Goal: Task Accomplishment & Management: Use online tool/utility

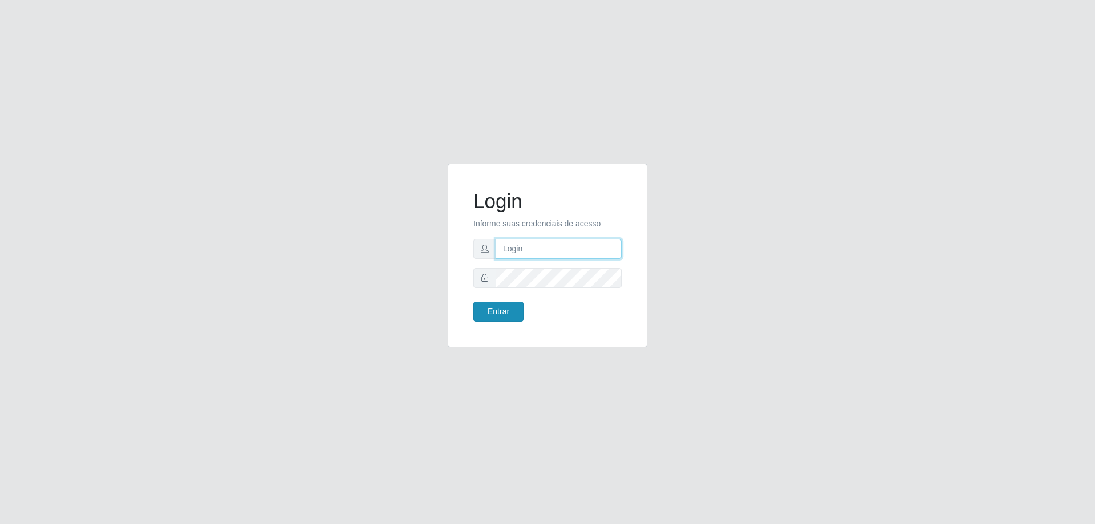
type input "[EMAIL_ADDRESS][DOMAIN_NAME]"
click at [482, 308] on button "Entrar" at bounding box center [498, 312] width 50 height 20
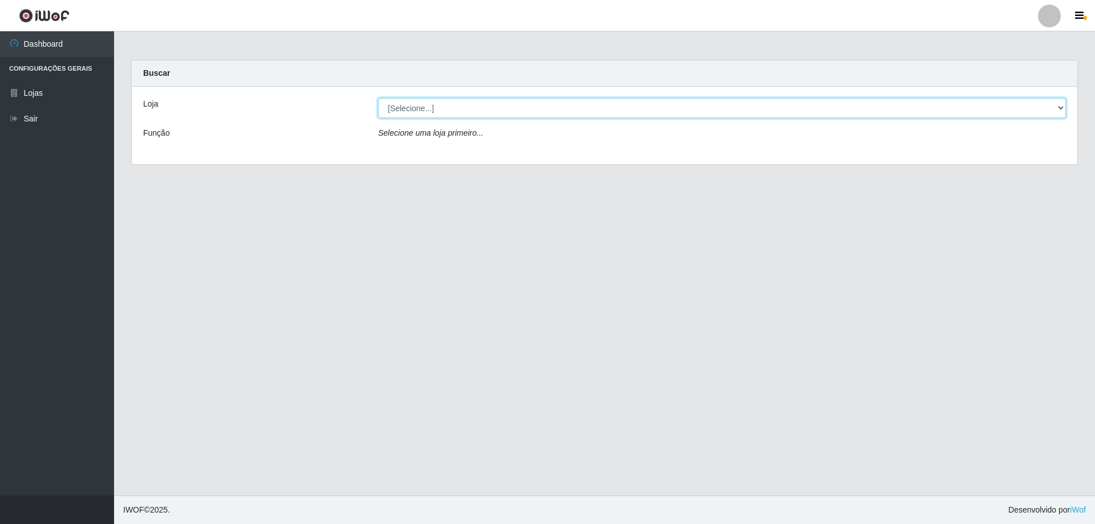
click at [417, 109] on select "[Selecione...] SuperShow Bis - [GEOGRAPHIC_DATA]" at bounding box center [722, 108] width 688 height 20
select select "59"
click at [378, 98] on select "[Selecione...] SuperShow Bis - [GEOGRAPHIC_DATA]" at bounding box center [722, 108] width 688 height 20
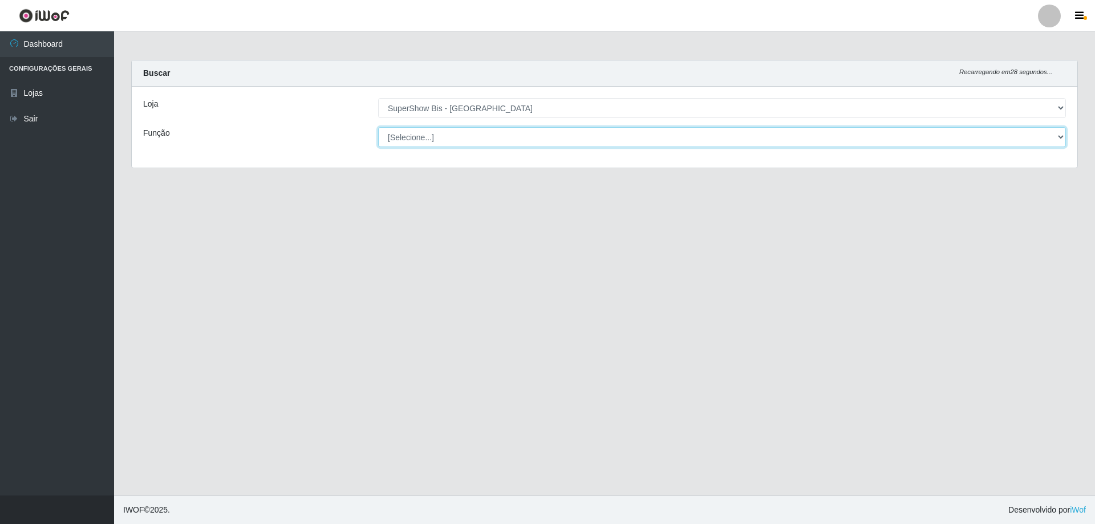
click at [430, 137] on select "[Selecione...] ASG ASG + ASG ++ Auxiliar de Cozinha Embalador Embalador + Embal…" at bounding box center [722, 137] width 688 height 20
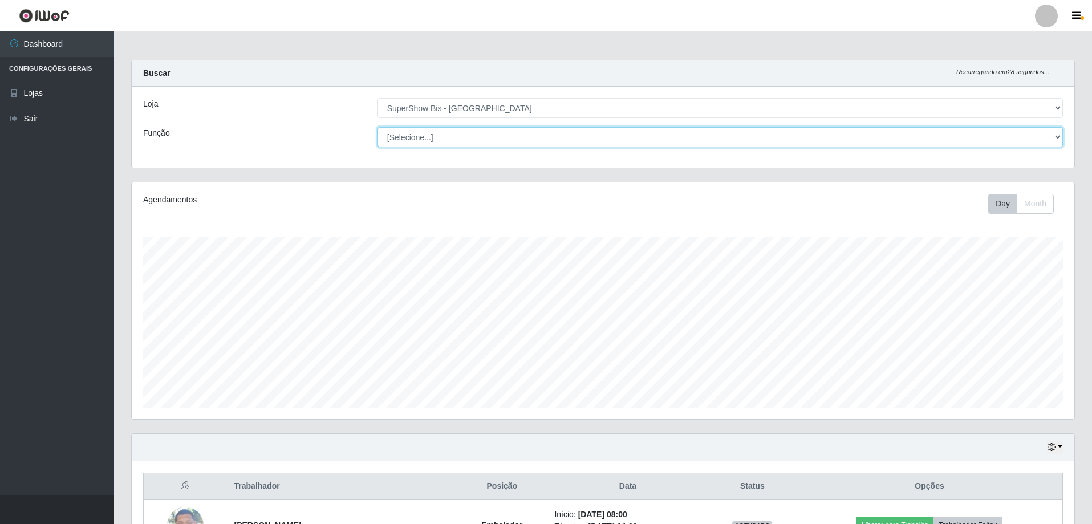
scroll to position [237, 943]
click at [431, 139] on select "[Selecione...] ASG ASG + ASG ++ Auxiliar de Cozinha Embalador Embalador + Embal…" at bounding box center [721, 137] width 686 height 20
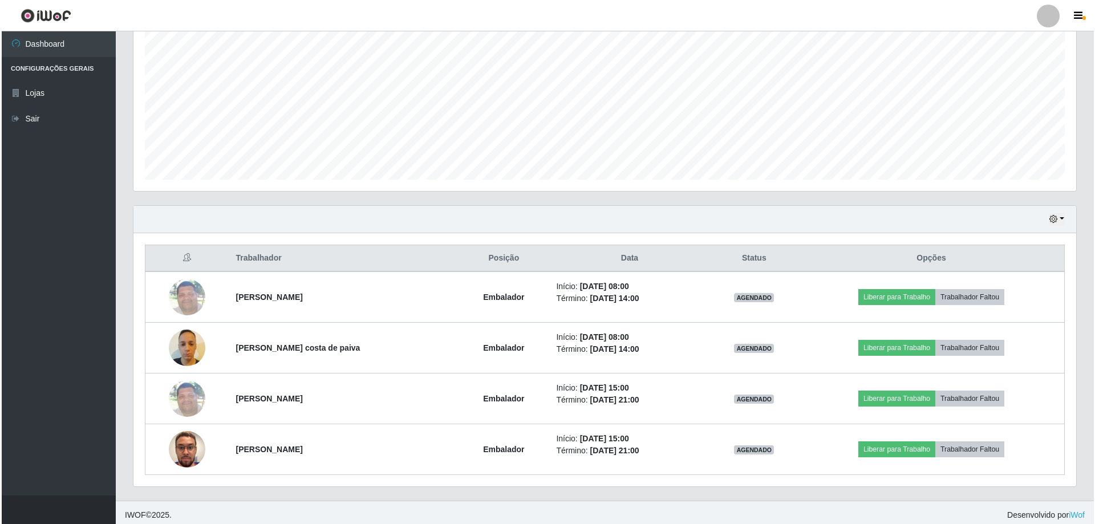
scroll to position [233, 0]
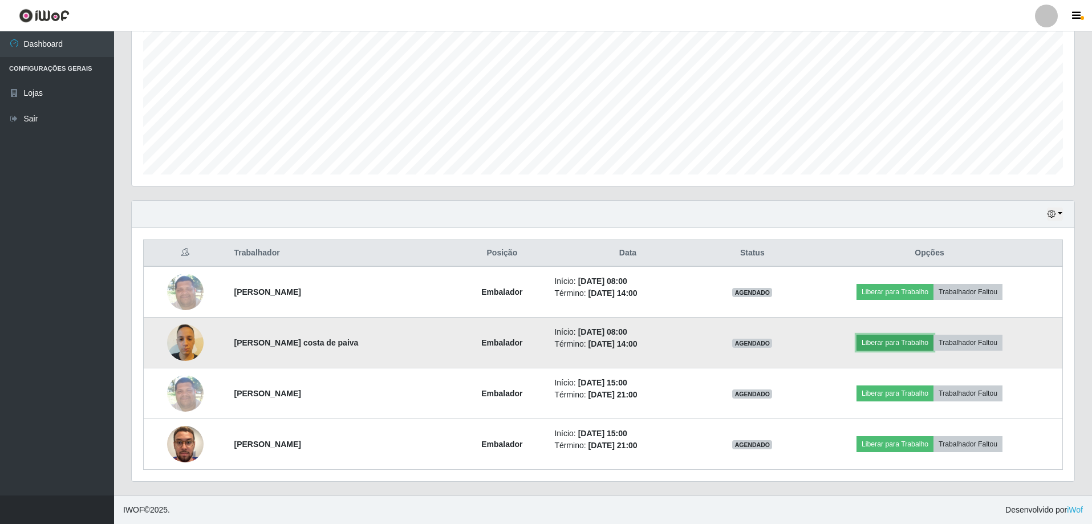
click at [906, 341] on button "Liberar para Trabalho" at bounding box center [895, 343] width 77 height 16
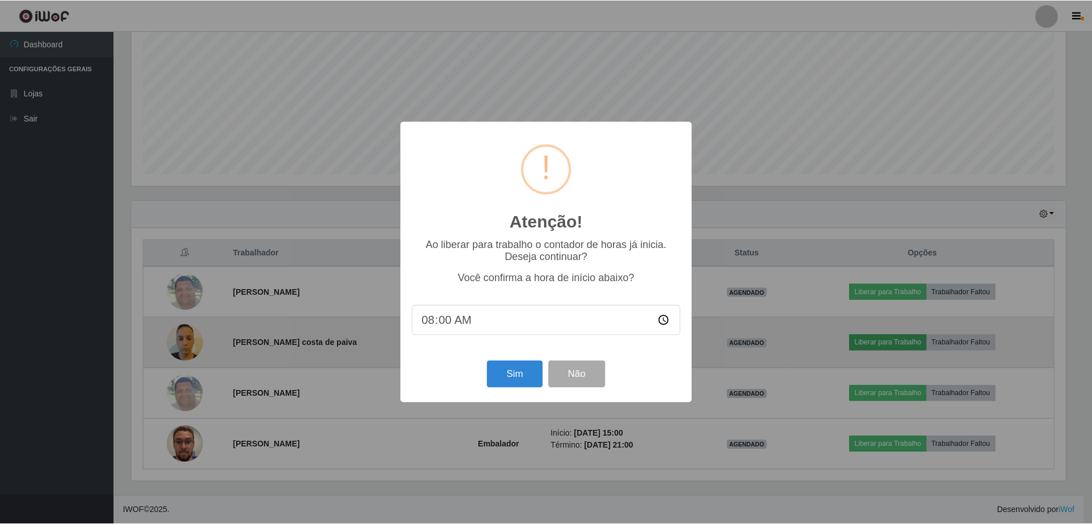
scroll to position [237, 937]
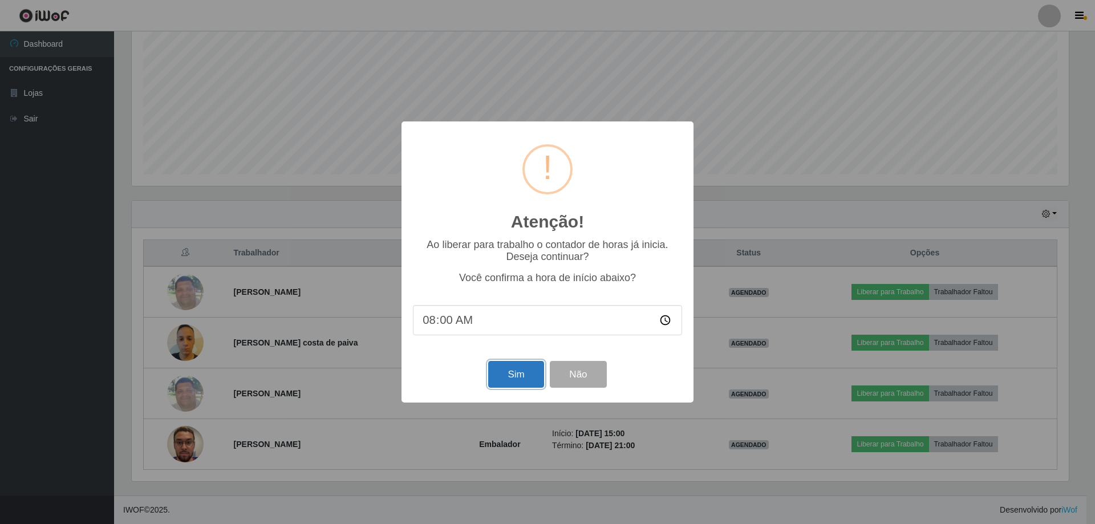
click at [519, 383] on button "Sim" at bounding box center [515, 374] width 55 height 27
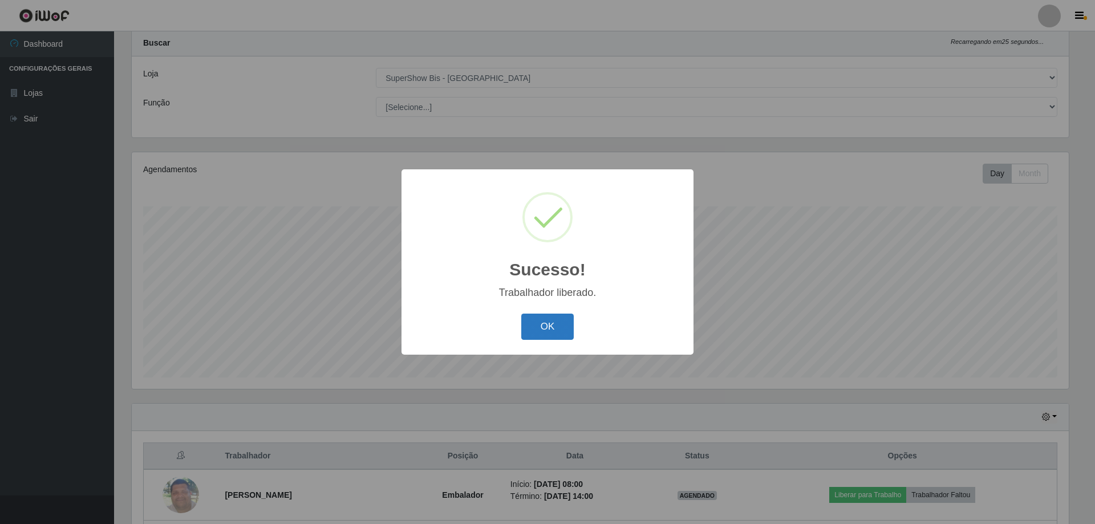
click at [553, 323] on button "OK" at bounding box center [547, 327] width 53 height 27
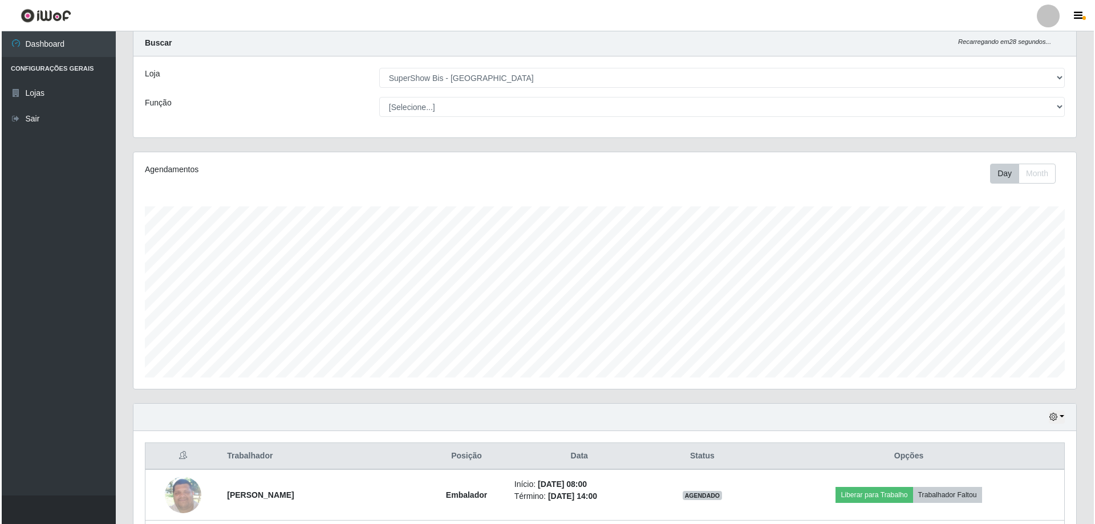
scroll to position [144, 0]
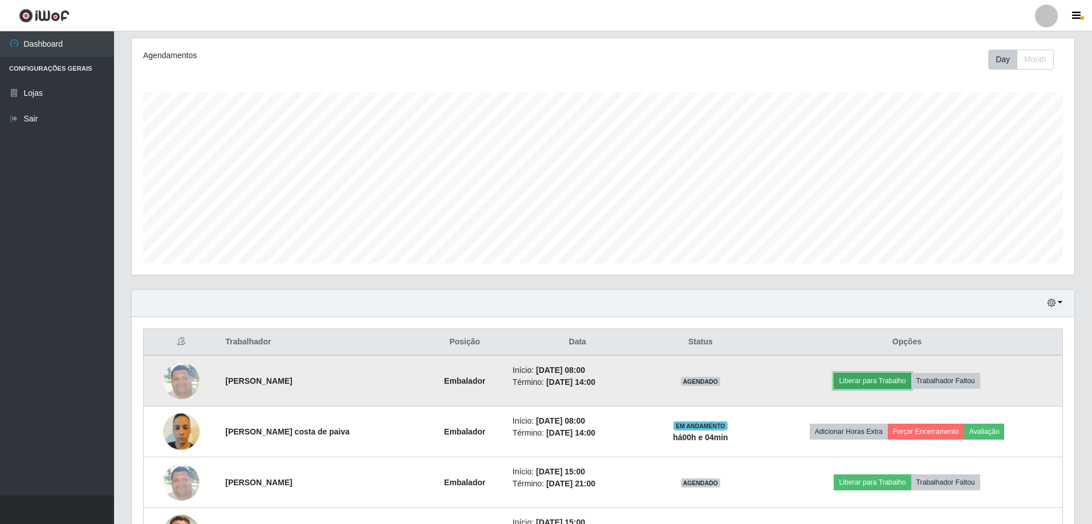
click at [886, 379] on button "Liberar para Trabalho" at bounding box center [872, 381] width 77 height 16
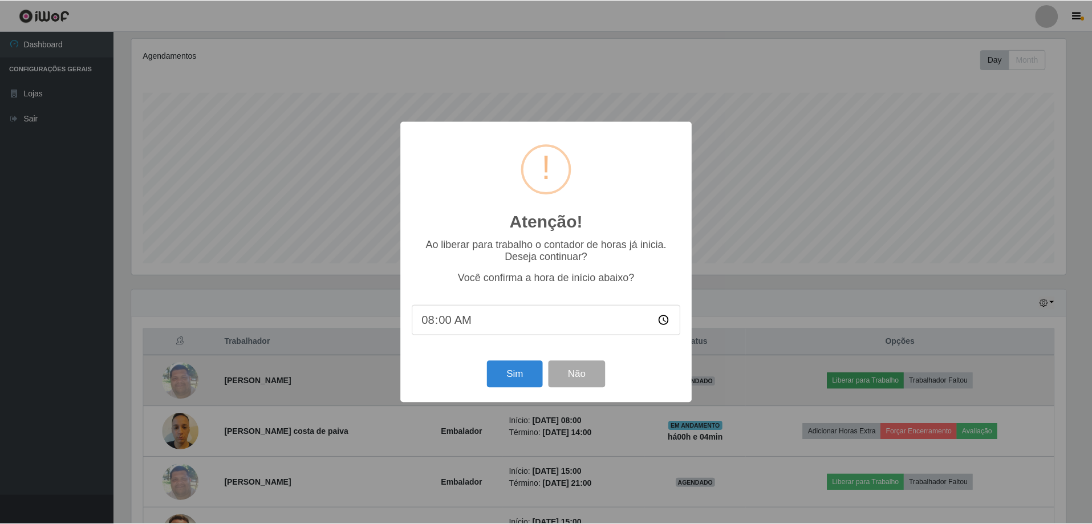
scroll to position [237, 937]
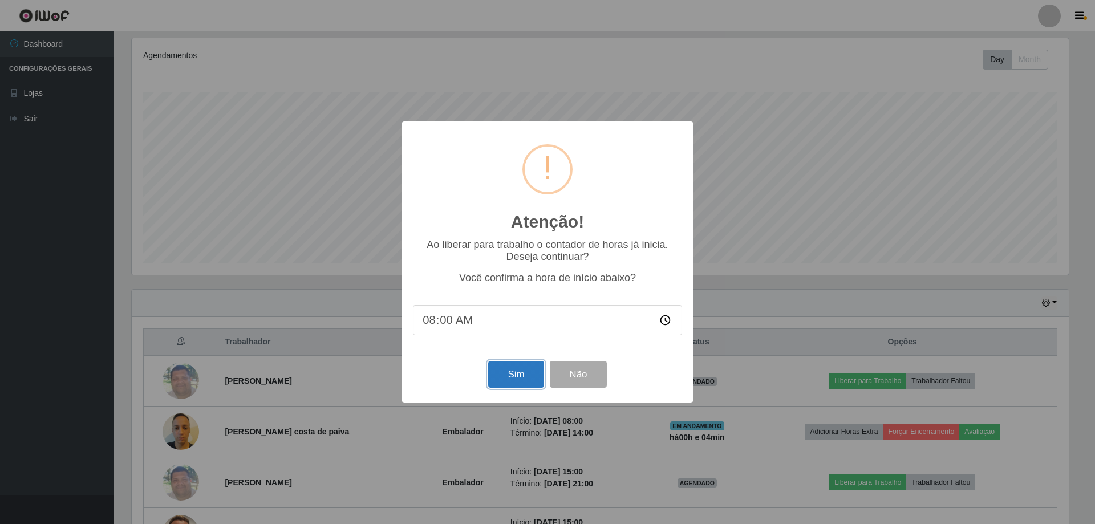
click at [539, 377] on button "Sim" at bounding box center [515, 374] width 55 height 27
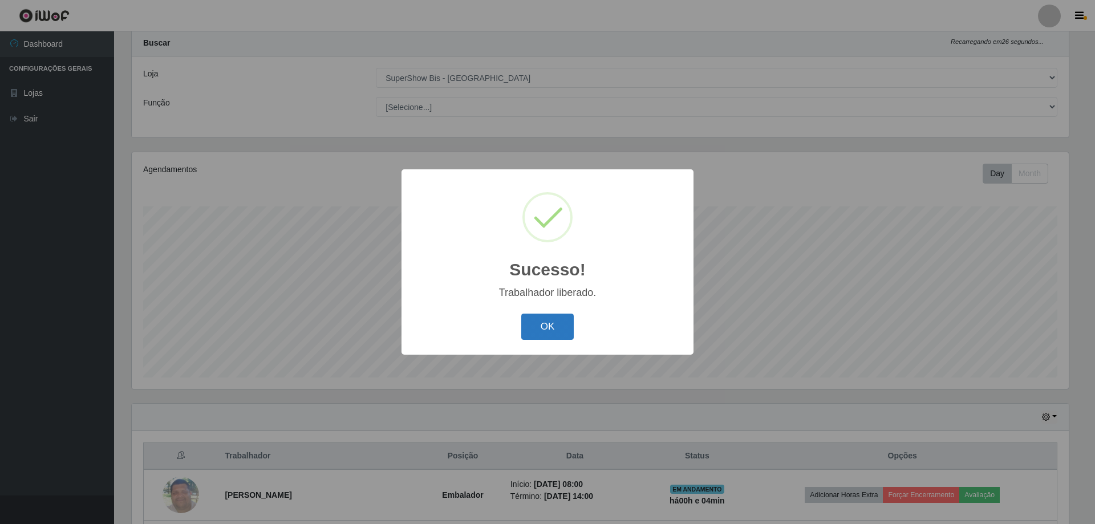
click at [550, 321] on button "OK" at bounding box center [547, 327] width 53 height 27
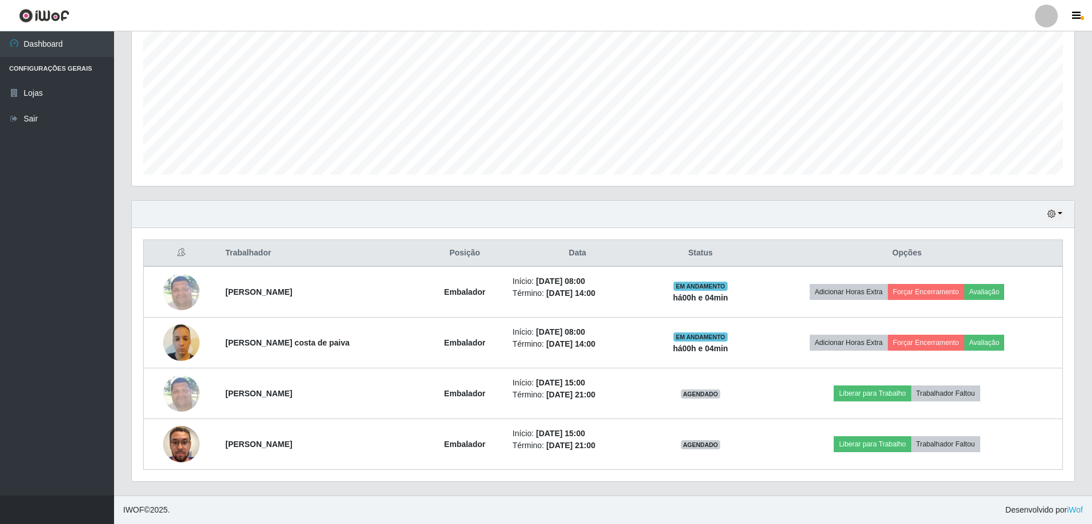
scroll to position [0, 0]
